Goal: Task Accomplishment & Management: Complete application form

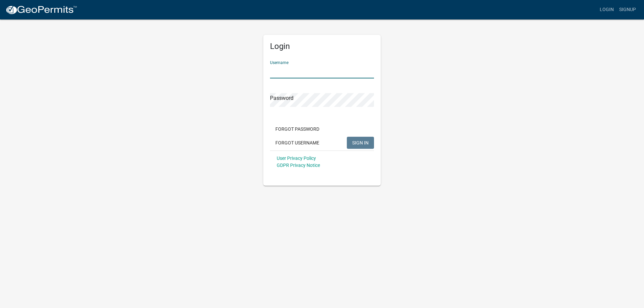
click at [299, 74] on input "Username" at bounding box center [322, 72] width 104 height 14
click at [347, 137] on button "SIGN IN" at bounding box center [360, 143] width 27 height 12
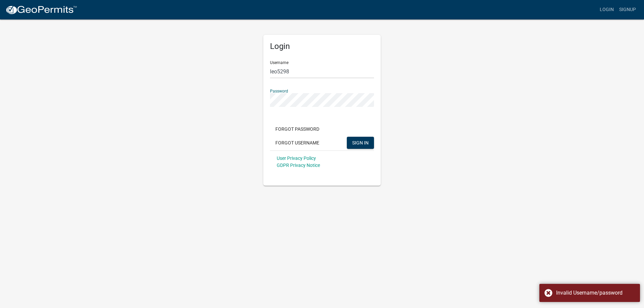
click at [347, 137] on button "SIGN IN" at bounding box center [360, 143] width 27 height 12
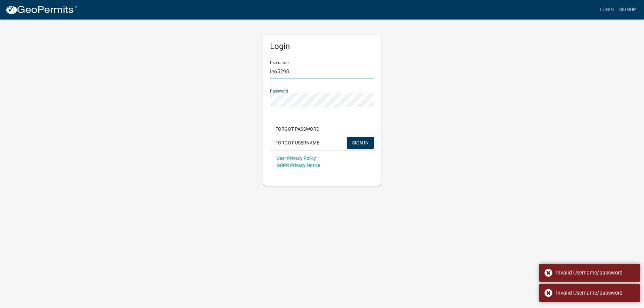
click at [289, 72] on input "leo5298" at bounding box center [322, 72] width 104 height 14
type input "[EMAIL_ADDRESS][DOMAIN_NAME]"
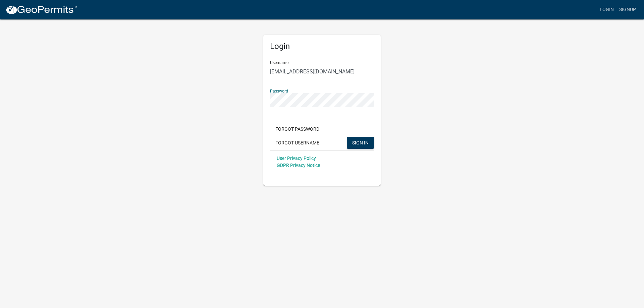
click at [347, 137] on button "SIGN IN" at bounding box center [360, 143] width 27 height 12
